Goal: Task Accomplishment & Management: Complete application form

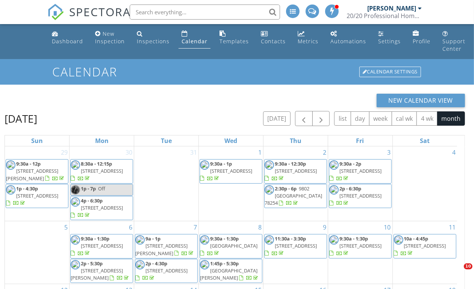
scroll to position [115, 0]
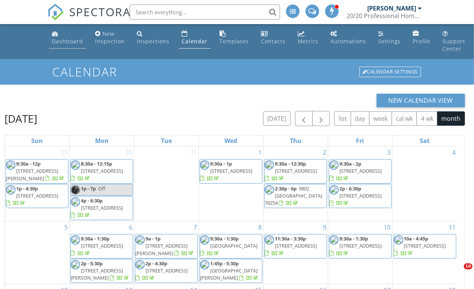
click at [68, 37] on link "Dashboard" at bounding box center [67, 37] width 37 height 21
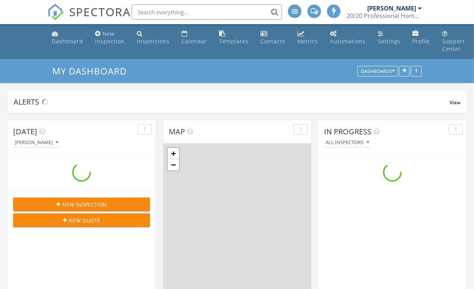
scroll to position [867, 488]
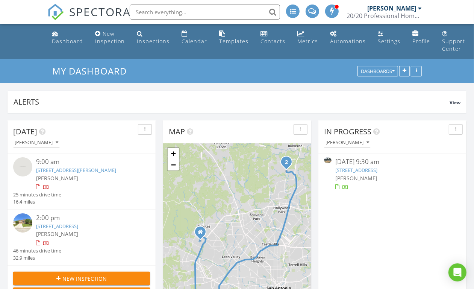
click at [350, 172] on link "1519 Hunter Blvd, San Antonio, TX 78224" at bounding box center [356, 169] width 42 height 7
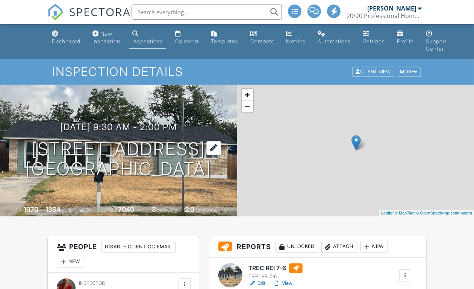
click at [109, 139] on h1 "1519 Hunter Blvd San Antonio, TX 78224" at bounding box center [118, 159] width 186 height 40
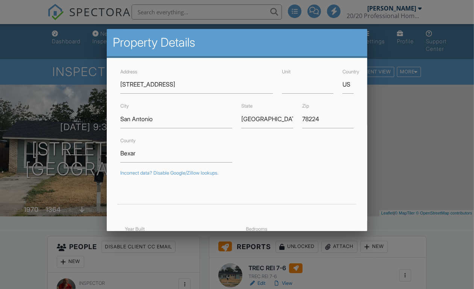
click at [117, 89] on div "Address 1519 Hunter Blvd" at bounding box center [197, 80] width 162 height 27
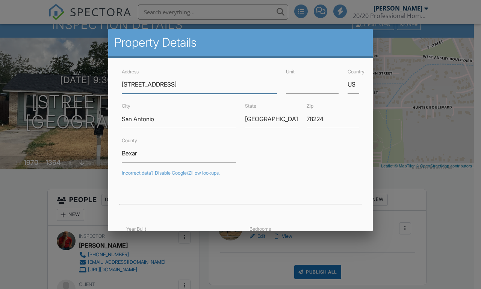
scroll to position [47, 0]
drag, startPoint x: 173, startPoint y: 85, endPoint x: 259, endPoint y: 79, distance: 86.6
click at [259, 79] on input "1519 Hunter Blvd" at bounding box center [199, 84] width 155 height 18
click at [122, 82] on input "[STREET_ADDRESS]" at bounding box center [199, 84] width 155 height 18
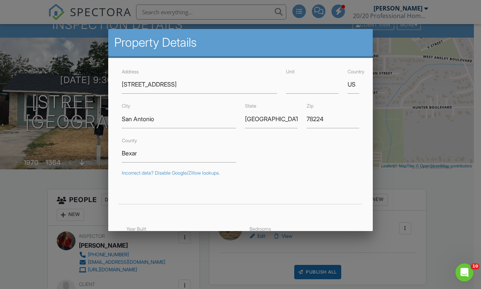
click at [19, 211] on div at bounding box center [240, 142] width 481 height 361
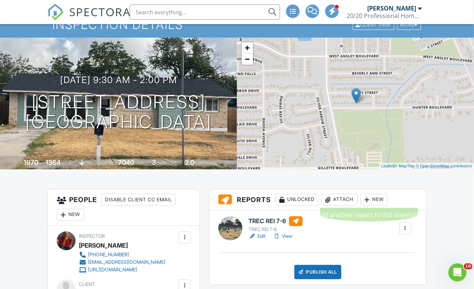
click at [348, 202] on div "Attach" at bounding box center [339, 200] width 36 height 12
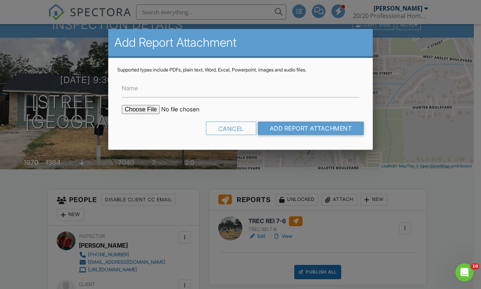
click at [142, 111] on input "file" at bounding box center [186, 109] width 128 height 9
type input "C:\fakepath\1519 Hunter Blvd FES.pdf"
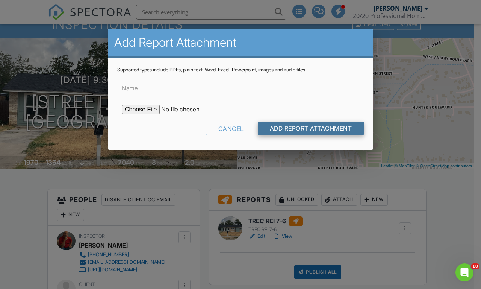
click at [288, 125] on input "Add Report Attachment" at bounding box center [311, 128] width 106 height 14
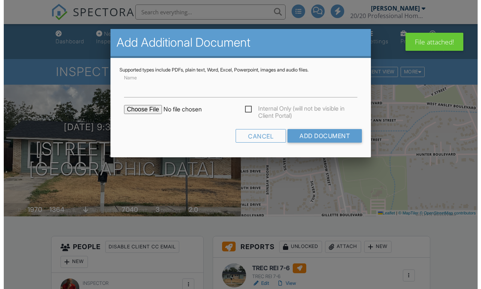
scroll to position [188, 0]
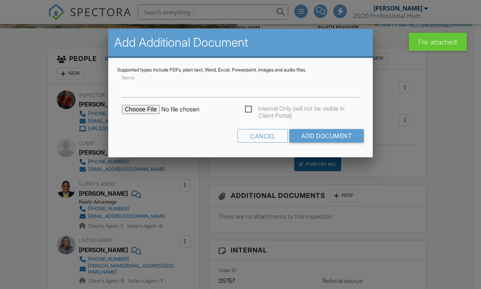
click at [138, 108] on input "file" at bounding box center [186, 109] width 128 height 9
type input "C:\fakepath\2020 HOME MAINTENANCE GUIDE.pdf"
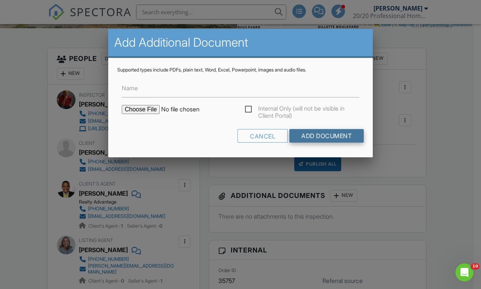
click at [312, 137] on input "Add Document" at bounding box center [326, 136] width 74 height 14
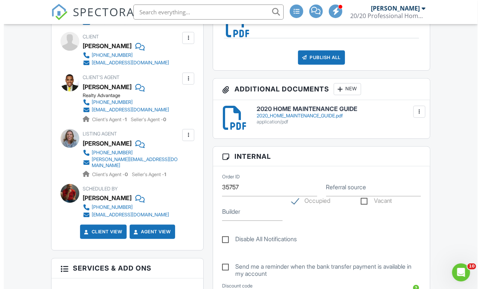
scroll to position [235, 0]
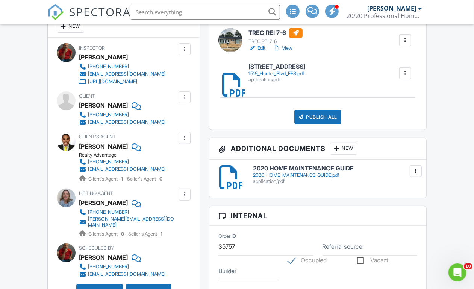
click at [343, 150] on div "New" at bounding box center [343, 148] width 27 height 12
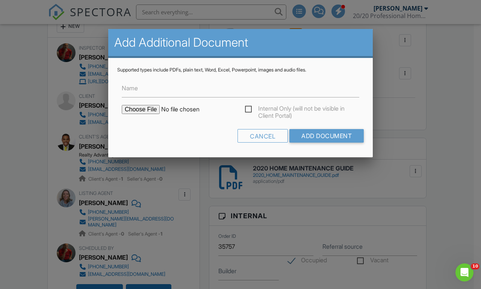
click at [138, 107] on input "file" at bounding box center [186, 109] width 128 height 9
type input "C:\fakepath\2020 Foundation Information Guide.pdf"
click at [330, 140] on input "Add Document" at bounding box center [326, 136] width 74 height 14
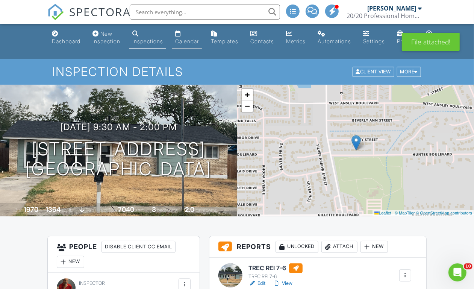
click at [185, 41] on div "Calendar" at bounding box center [187, 41] width 24 height 6
click at [0, 0] on div at bounding box center [0, 0] width 0 height 0
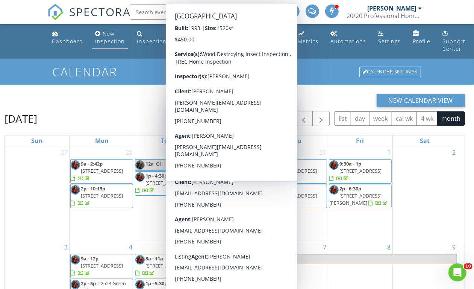
click at [106, 42] on div "New Inspection" at bounding box center [110, 37] width 30 height 15
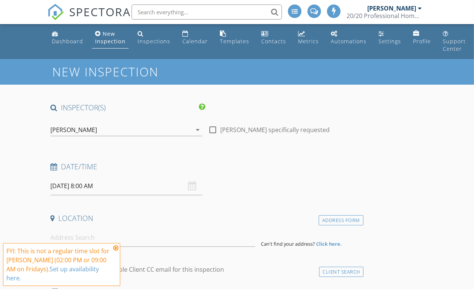
click at [87, 190] on input "[DATE] 8:00 AM" at bounding box center [126, 186] width 152 height 18
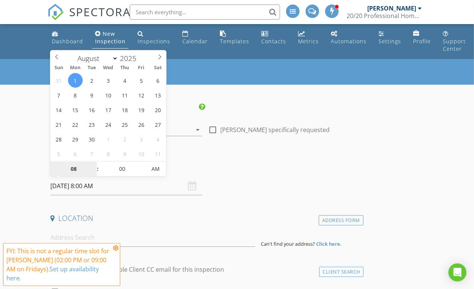
select select "8"
type input "[DATE] 8:00 AM"
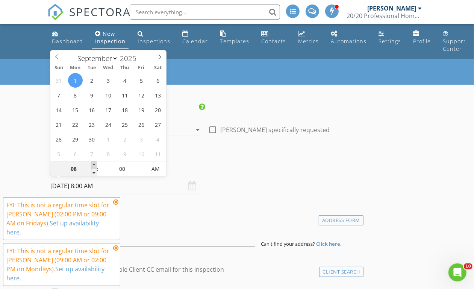
type input "09"
type input "[DATE] 9:00 AM"
click at [96, 165] on span at bounding box center [93, 165] width 5 height 8
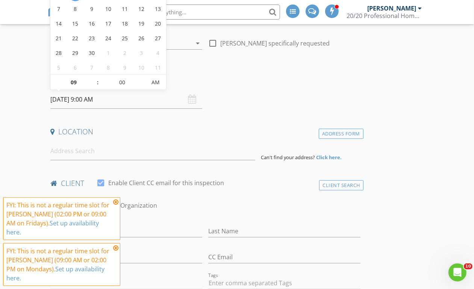
scroll to position [94, 0]
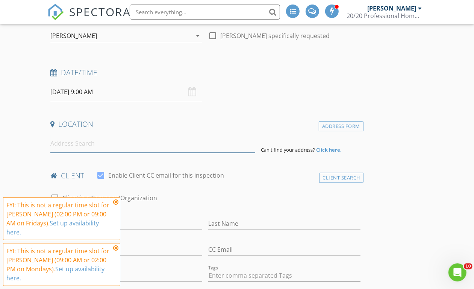
click at [81, 144] on input at bounding box center [152, 143] width 204 height 18
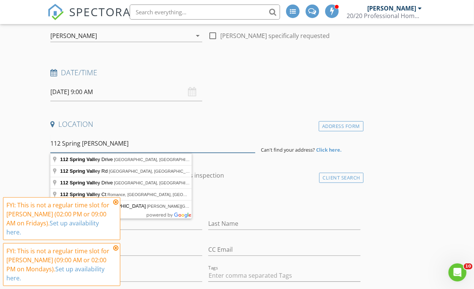
type input "112 Spring Valley"
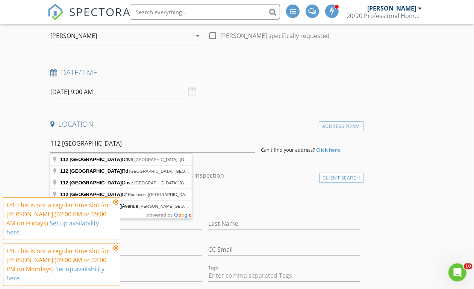
click at [319, 128] on div "Address Form" at bounding box center [341, 126] width 45 height 10
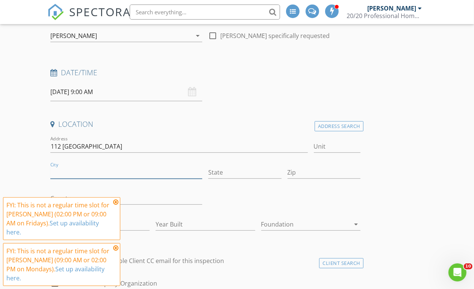
click at [94, 172] on input "City" at bounding box center [126, 172] width 152 height 12
type input "Adkins"
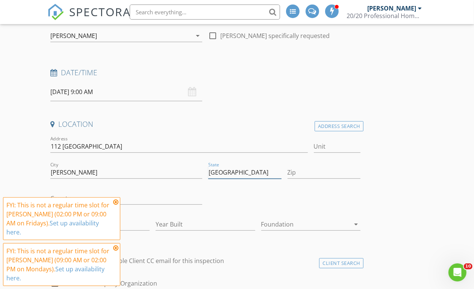
type input "[GEOGRAPHIC_DATA]"
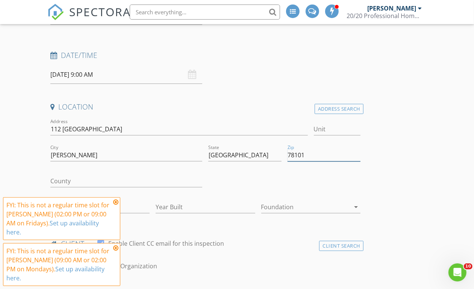
scroll to position [141, 0]
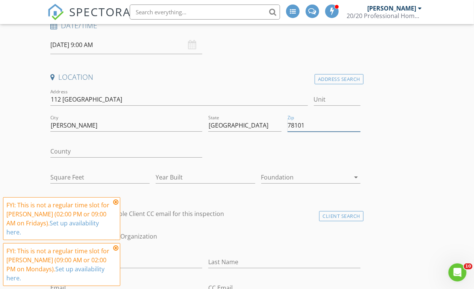
type input "78101"
click at [99, 152] on input "County" at bounding box center [126, 151] width 152 height 12
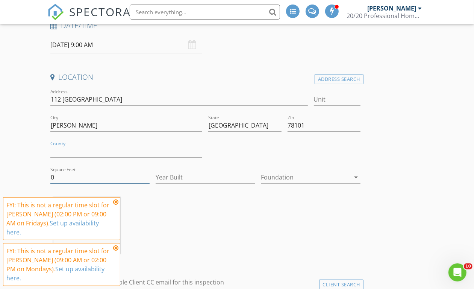
click at [78, 181] on input "0" at bounding box center [99, 177] width 99 height 12
drag, startPoint x: 78, startPoint y: 181, endPoint x: 17, endPoint y: 181, distance: 61.2
type input "1200"
click at [156, 181] on input "Year Built" at bounding box center [205, 177] width 99 height 12
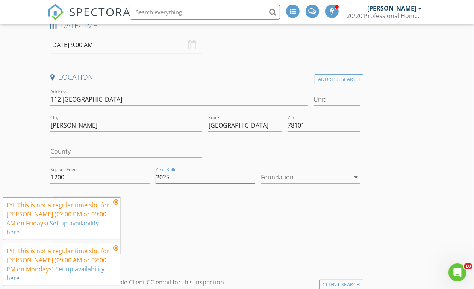
type input "2025"
click at [261, 179] on div at bounding box center [305, 177] width 89 height 12
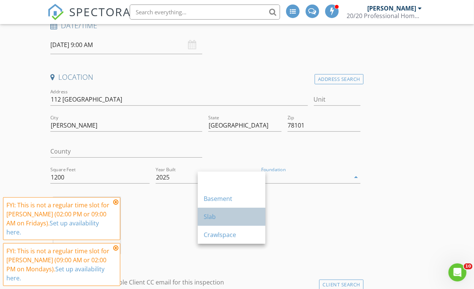
click at [212, 218] on div "Slab" at bounding box center [232, 216] width 56 height 9
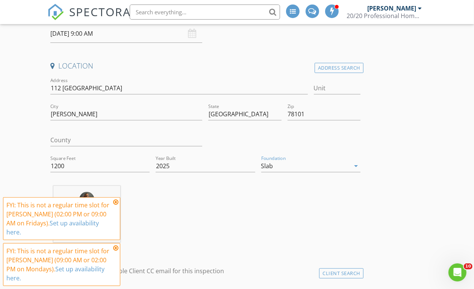
scroll to position [282, 0]
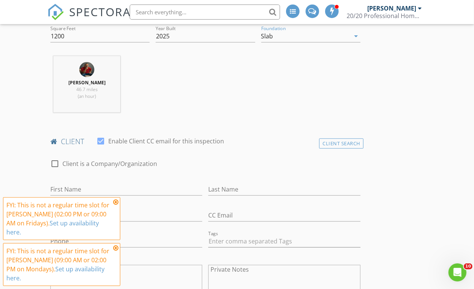
click at [116, 202] on icon at bounding box center [115, 202] width 5 height 6
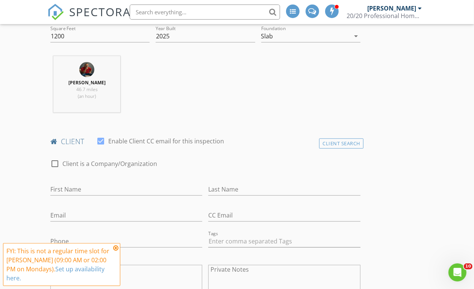
click at [115, 250] on icon at bounding box center [115, 248] width 5 height 6
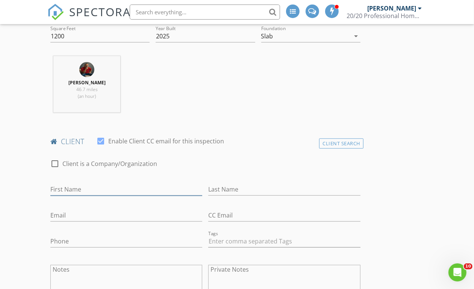
click at [76, 194] on input "First Name" at bounding box center [126, 189] width 152 height 12
type input "[PERSON_NAME] and [PERSON_NAME]"
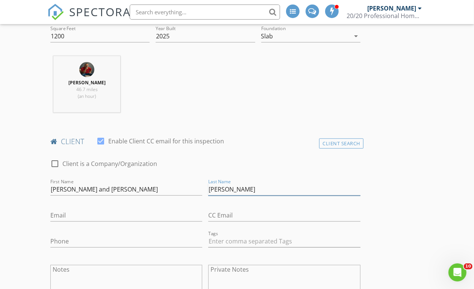
type input "[PERSON_NAME]"
click at [81, 221] on input "Email" at bounding box center [126, 215] width 152 height 12
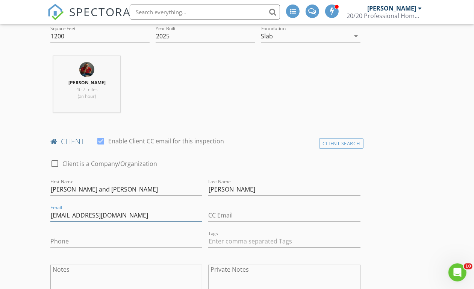
type input "[EMAIL_ADDRESS][DOMAIN_NAME]"
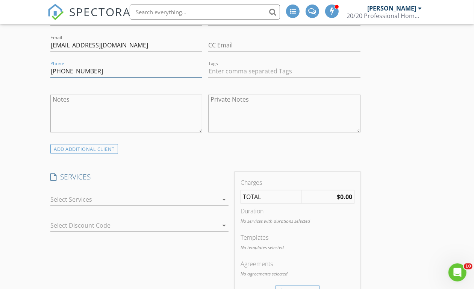
scroll to position [517, 0]
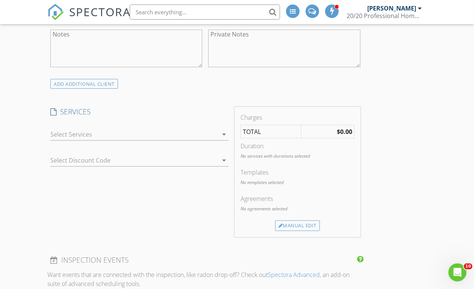
type input "[PHONE_NUMBER]"
click at [78, 148] on div "arrow_drop_down" at bounding box center [139, 138] width 178 height 20
click at [80, 140] on div at bounding box center [134, 134] width 168 height 12
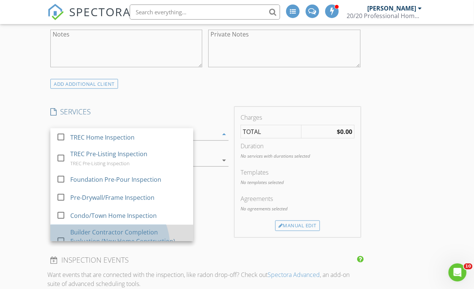
click at [85, 236] on div "Builder Contractor Completion Evaluation (New Home Construction)" at bounding box center [128, 236] width 117 height 18
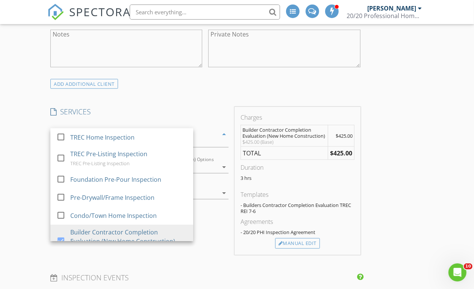
click at [36, 170] on div "New Inspection INSPECTOR(S) check_box Christopher De Marco PRIMARY Christopher …" at bounding box center [237, 293] width 474 height 1503
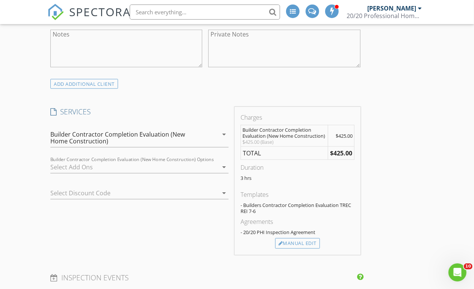
click at [81, 173] on div at bounding box center [134, 167] width 168 height 12
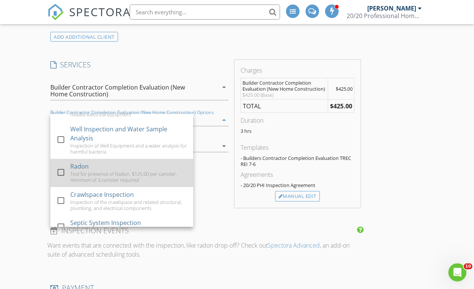
scroll to position [0, 0]
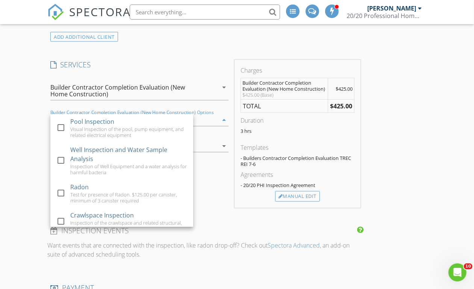
click at [77, 97] on div "Builder Contractor Completion Evaluation (New Home Construction)" at bounding box center [125, 91] width 151 height 14
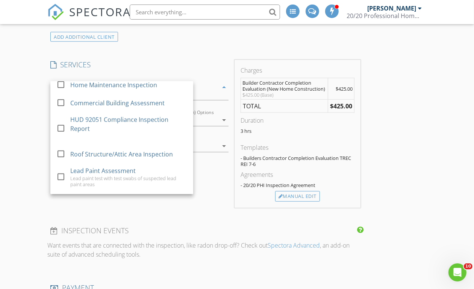
scroll to position [517, 0]
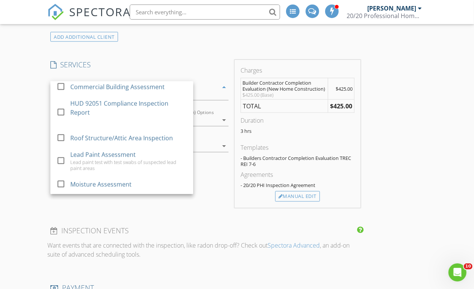
click at [61, 56] on div at bounding box center [60, 50] width 13 height 13
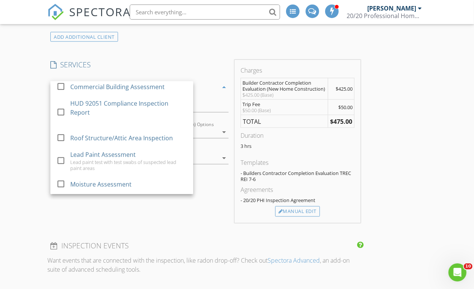
click at [15, 132] on div "New Inspection INSPECTOR(S) check_box Christopher De Marco PRIMARY Christopher …" at bounding box center [237, 254] width 474 height 1518
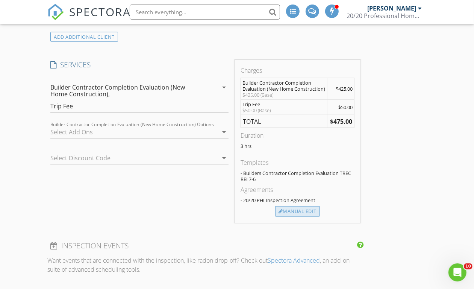
click at [275, 216] on div "Manual Edit" at bounding box center [297, 211] width 45 height 11
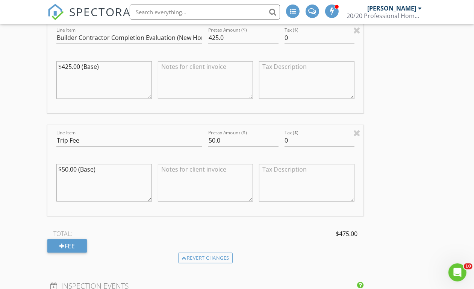
scroll to position [705, 0]
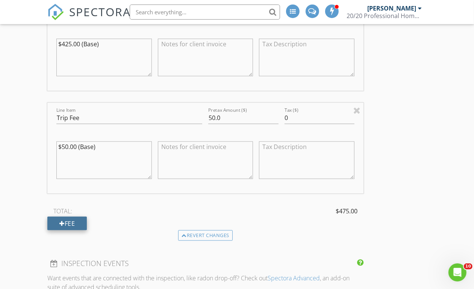
click at [72, 230] on div "Fee" at bounding box center [66, 223] width 39 height 14
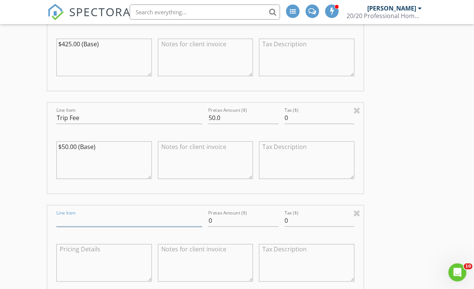
click at [73, 227] on input "Line Item" at bounding box center [129, 220] width 146 height 12
type input "Discount"
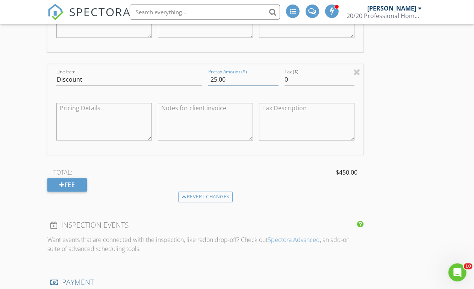
type input "-25.00"
click at [295, 131] on div "INSPECTOR(S) check_box Christopher De Marco PRIMARY Christopher De Marco arrow_…" at bounding box center [236, 116] width 379 height 1719
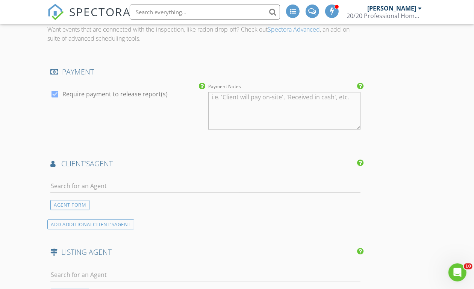
scroll to position [1080, 0]
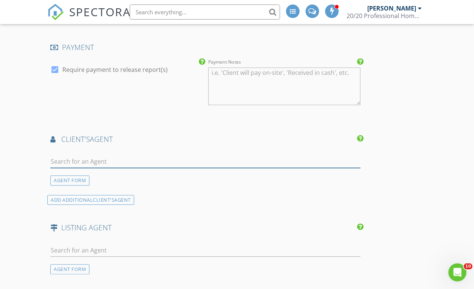
click at [97, 168] on input "text" at bounding box center [205, 161] width 310 height 12
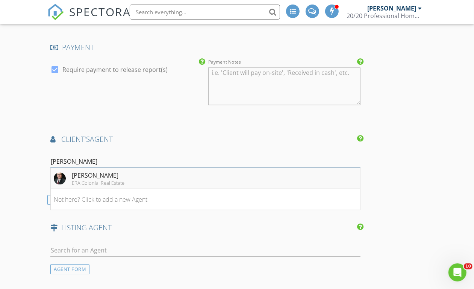
type input "danny ash"
click at [85, 180] on div "Danny Ashinhurst" at bounding box center [98, 175] width 53 height 9
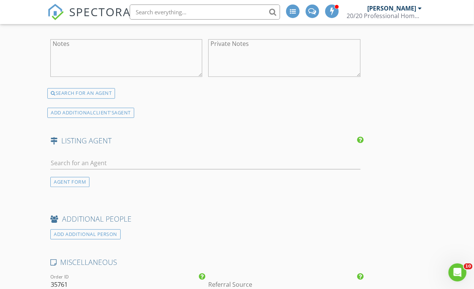
scroll to position [1409, 0]
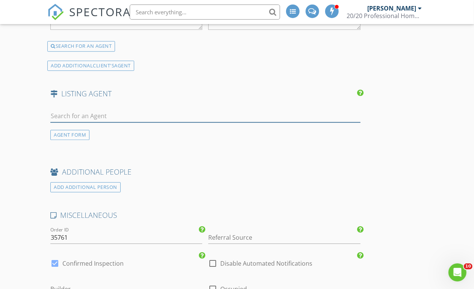
click at [70, 122] on input "text" at bounding box center [205, 116] width 310 height 12
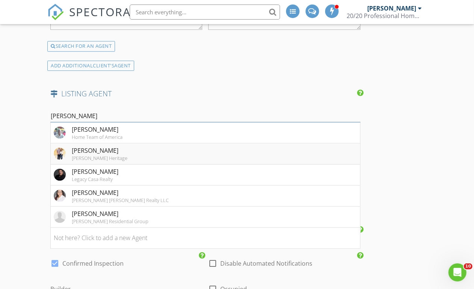
type input "Zepeda"
click at [85, 155] on div "Terry Zepeda" at bounding box center [100, 150] width 56 height 9
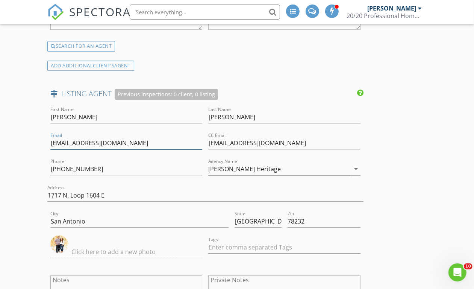
drag, startPoint x: 60, startPoint y: 158, endPoint x: 25, endPoint y: 154, distance: 35.5
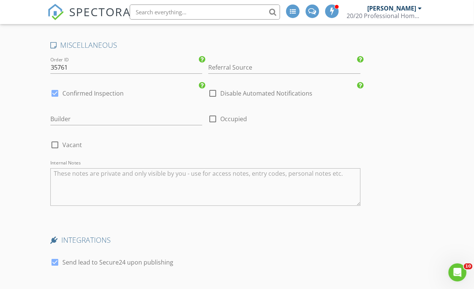
scroll to position [1785, 0]
type input "terryz1158@gmail.com"
click at [56, 150] on div at bounding box center [54, 144] width 13 height 13
checkbox input "true"
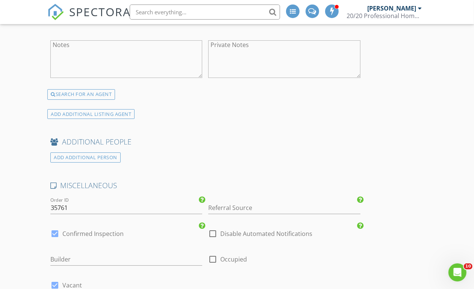
scroll to position [1964, 0]
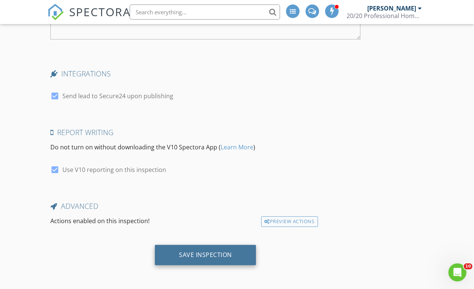
click at [179, 257] on div "Save Inspection" at bounding box center [205, 255] width 53 height 8
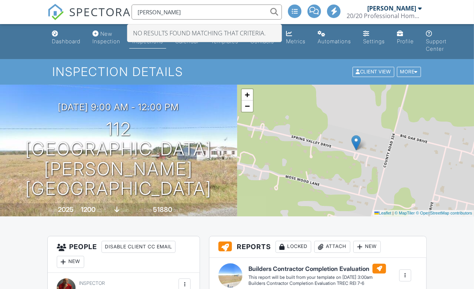
click at [174, 8] on input "[PERSON_NAME]" at bounding box center [207, 12] width 150 height 15
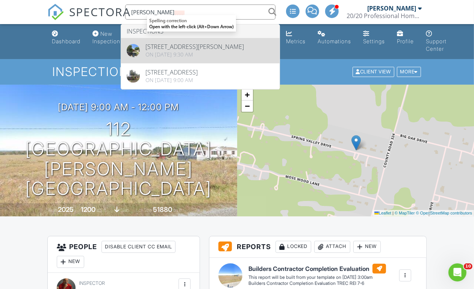
type input "[PERSON_NAME]"
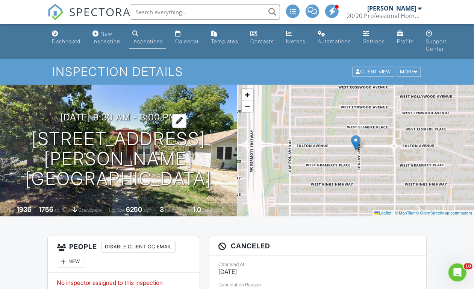
click at [155, 122] on h3 "08/21/2025 9:30 am - 3:00 pm" at bounding box center [118, 117] width 117 height 10
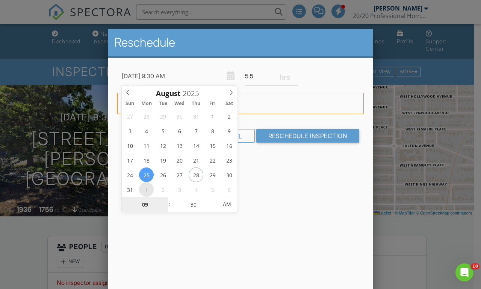
type input "09/01/2025 9:30 AM"
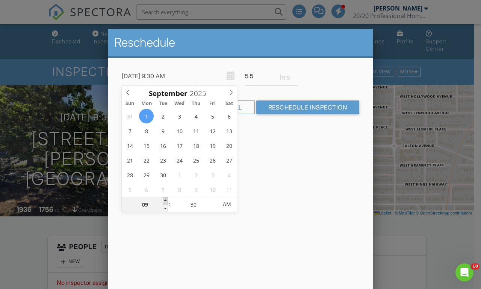
type input "10"
type input "09/01/2025 10:30 AM"
click at [165, 200] on span at bounding box center [165, 201] width 5 height 8
type input "11"
type input "09/01/2025 11:30 AM"
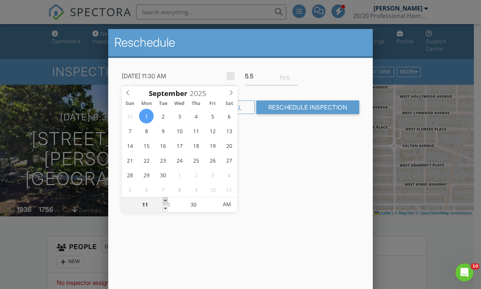
click at [165, 200] on span at bounding box center [165, 201] width 5 height 8
type input "12"
type input "09/01/2025 12:30 PM"
click at [165, 200] on span at bounding box center [165, 201] width 5 height 8
type input "01"
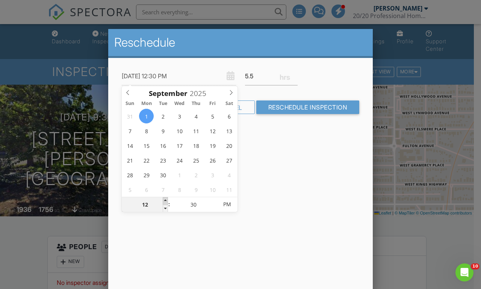
type input "09/01/2025 1:30 PM"
click at [165, 200] on span at bounding box center [165, 201] width 5 height 8
type input "02"
type input "[DATE] 2:30 PM"
click at [165, 200] on span at bounding box center [165, 201] width 5 height 8
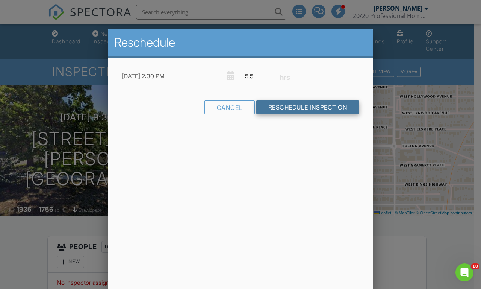
click at [310, 110] on input "Reschedule Inspection" at bounding box center [307, 107] width 103 height 14
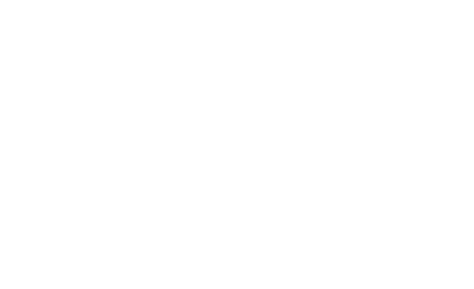
scroll to position [329, 0]
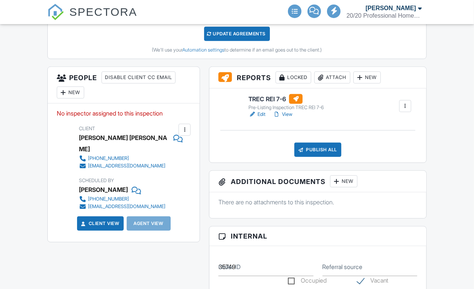
click at [72, 98] on div "New" at bounding box center [70, 92] width 27 height 12
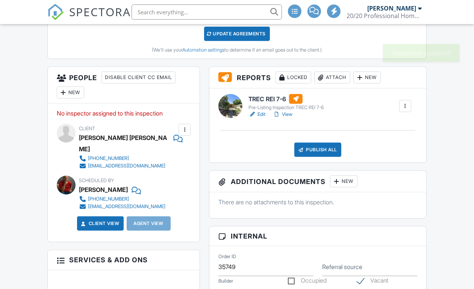
click at [73, 98] on div "New" at bounding box center [70, 92] width 27 height 12
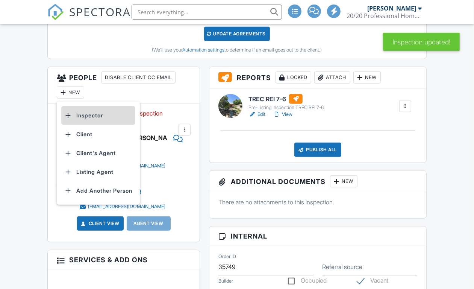
click at [77, 123] on li "Inspector" at bounding box center [98, 115] width 74 height 19
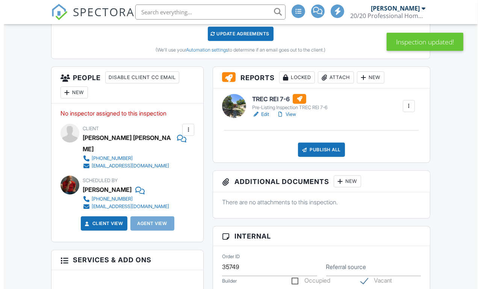
scroll to position [0, 0]
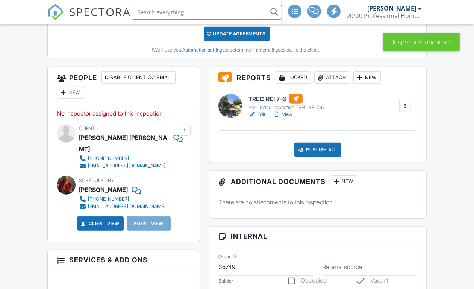
click at [70, 98] on div "New" at bounding box center [70, 92] width 27 height 12
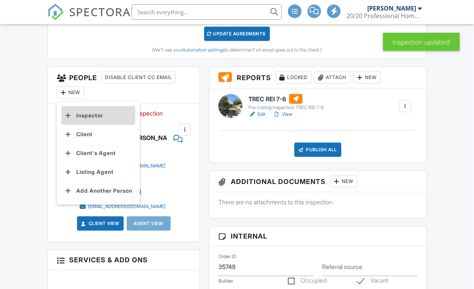
click at [71, 119] on div at bounding box center [68, 116] width 8 height 8
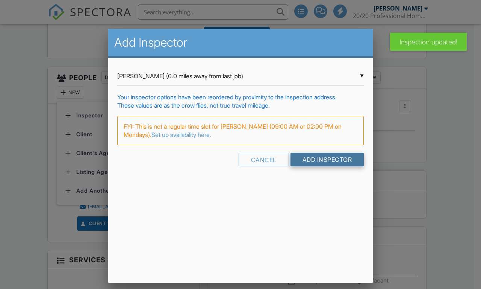
click at [310, 157] on input "Add Inspector" at bounding box center [327, 160] width 74 height 14
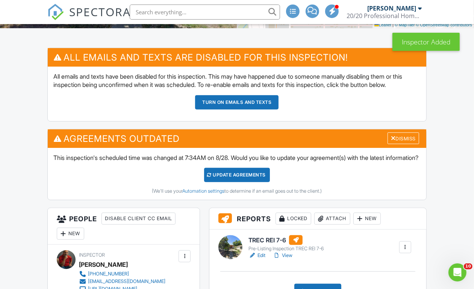
click at [222, 105] on button "Turn on emails and texts" at bounding box center [236, 102] width 83 height 14
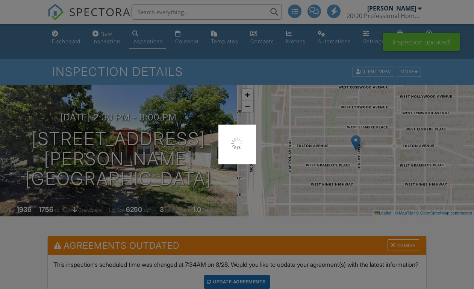
scroll to position [188, 0]
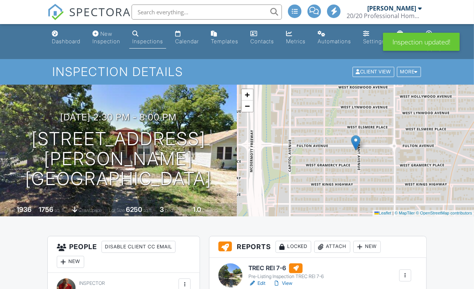
click at [186, 12] on input "text" at bounding box center [207, 12] width 150 height 15
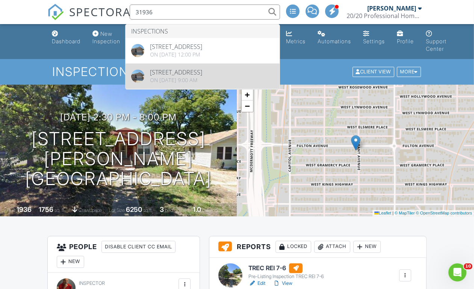
type input "31936"
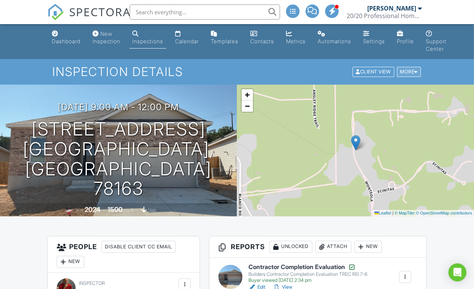
click at [408, 72] on div "More" at bounding box center [409, 72] width 24 height 10
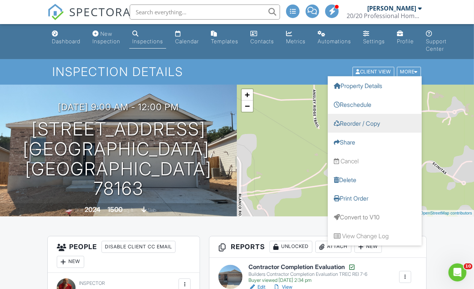
click at [357, 127] on link "Reorder / Copy" at bounding box center [375, 123] width 94 height 19
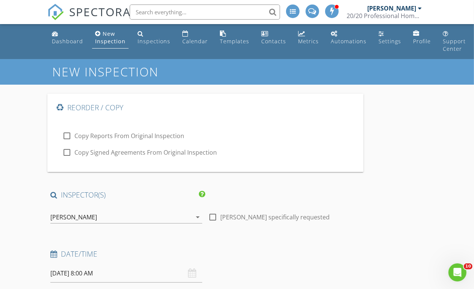
type input "[PERSON_NAME]"
type input "[EMAIL_ADDRESS][DOMAIN_NAME]"
type input "[PHONE_NUMBER]"
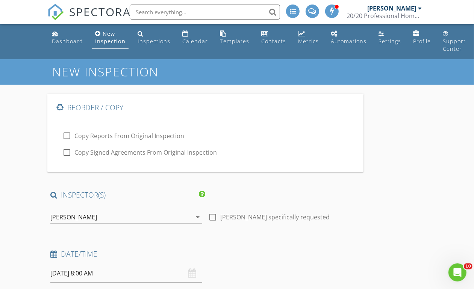
type textarea "Ordered by Clients mom [PERSON_NAME] [PHONE_NUMBER]"
checkbox input "false"
type input "Lennar"
checkbox input "true"
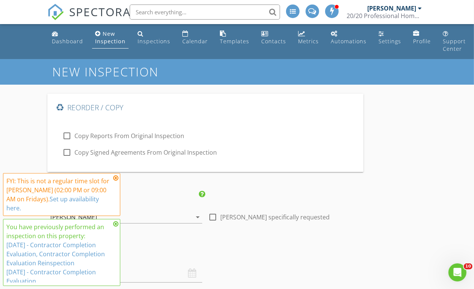
click at [116, 180] on icon at bounding box center [115, 178] width 5 height 6
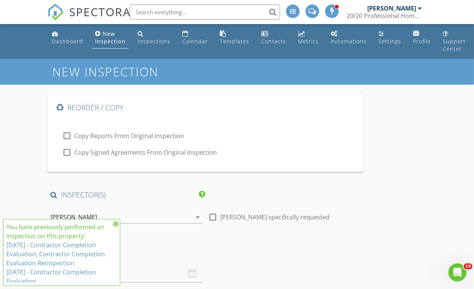
click at [116, 224] on icon at bounding box center [115, 224] width 5 height 6
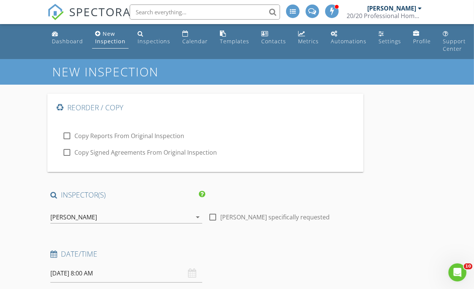
scroll to position [94, 0]
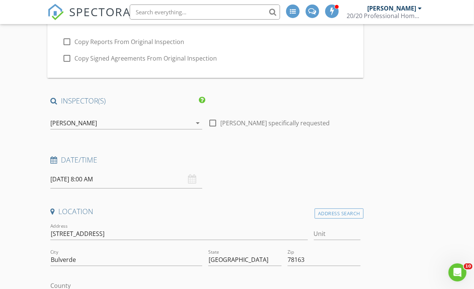
click at [94, 186] on input "08/29/2025 8:00 AM" at bounding box center [126, 179] width 152 height 18
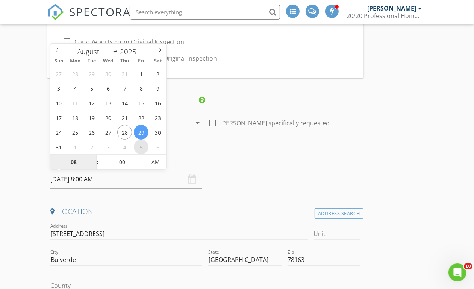
select select "8"
type input "09/05/2025 8:00 AM"
type input "09"
type input "09/05/2025 9:00 AM"
click at [93, 155] on span at bounding box center [93, 158] width 5 height 8
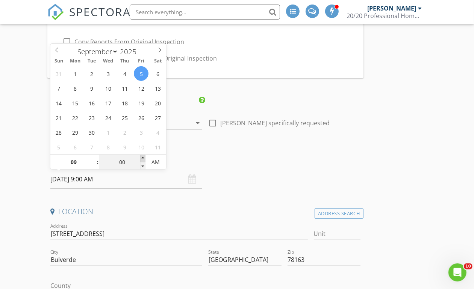
type input "05"
type input "09/05/2025 9:05 AM"
click at [145, 157] on span at bounding box center [142, 158] width 5 height 8
type input "10"
type input "09/05/2025 9:10 AM"
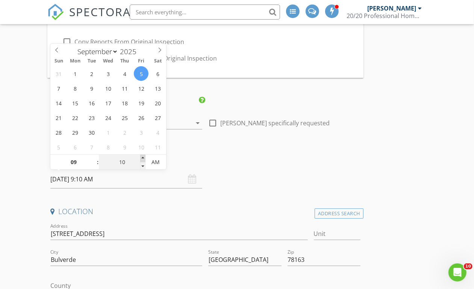
click at [145, 157] on span at bounding box center [142, 158] width 5 height 8
type input "15"
type input "09/05/2025 9:15 AM"
click at [145, 157] on span at bounding box center [142, 158] width 5 height 8
type input "20"
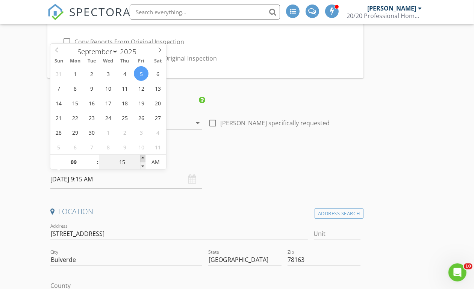
type input "09/05/2025 9:20 AM"
click at [145, 157] on span at bounding box center [142, 158] width 5 height 8
type input "25"
type input "09/05/2025 9:25 AM"
click at [145, 157] on span at bounding box center [142, 158] width 5 height 8
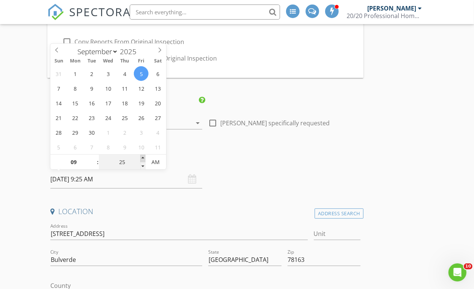
type input "30"
type input "[DATE] 9:30 AM"
click at [145, 157] on span at bounding box center [142, 158] width 5 height 8
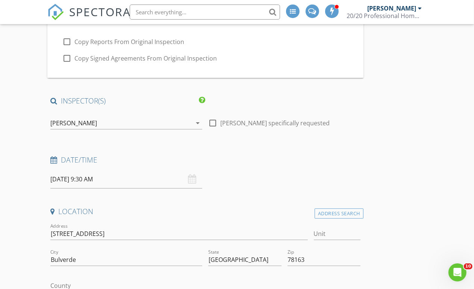
click at [191, 162] on h4 "Date/Time" at bounding box center [205, 160] width 310 height 10
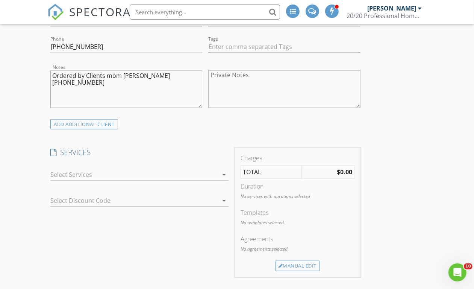
scroll to position [658, 0]
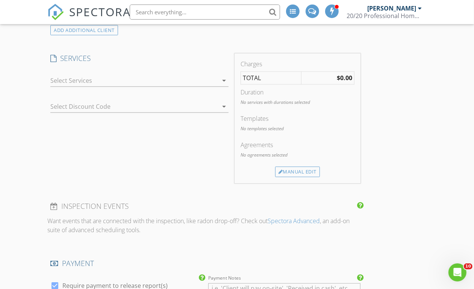
click at [85, 86] on div at bounding box center [134, 80] width 168 height 12
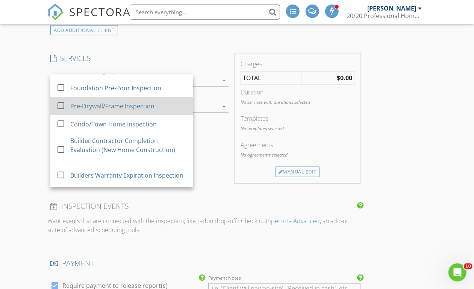
scroll to position [47, 0]
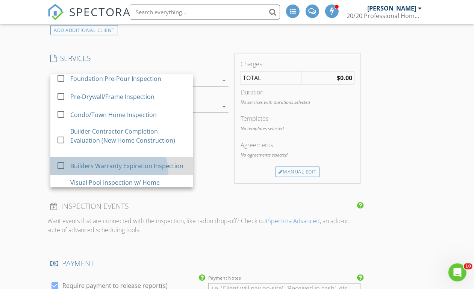
click at [92, 170] on div "Builders Warranty Expiration Inspection" at bounding box center [126, 165] width 113 height 9
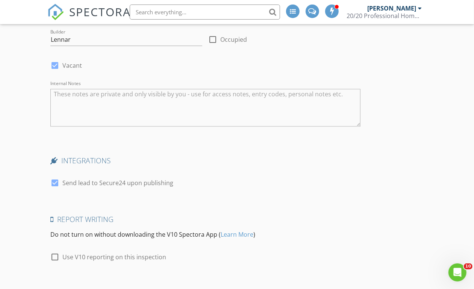
scroll to position [1381, 0]
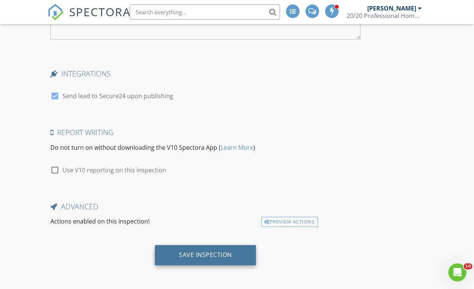
click at [179, 254] on div "Save Inspection" at bounding box center [205, 255] width 53 height 8
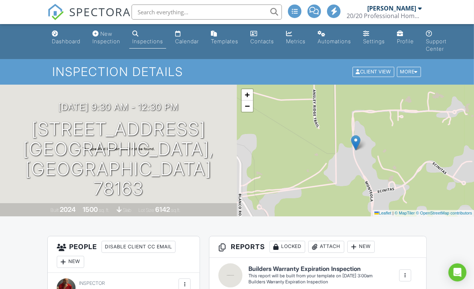
click at [180, 14] on input "text" at bounding box center [207, 12] width 150 height 15
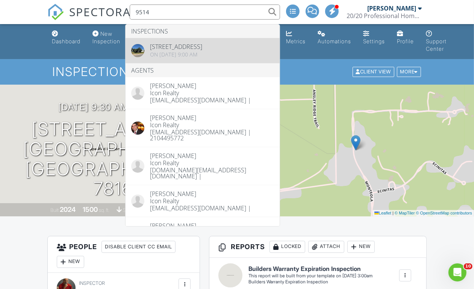
type input "9514"
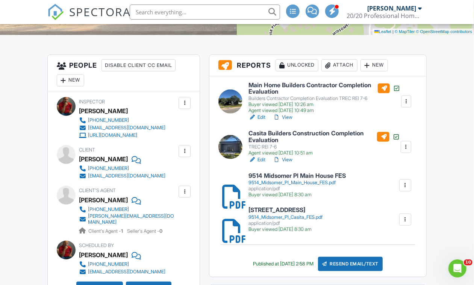
scroll to position [282, 0]
